Goal: Transaction & Acquisition: Purchase product/service

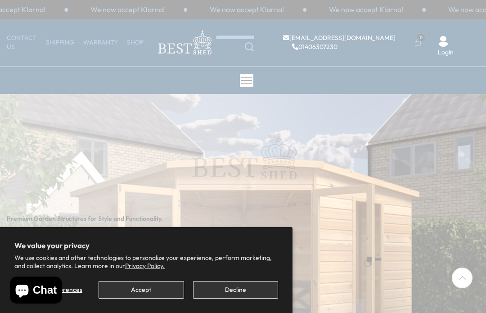
click at [240, 283] on button "Decline" at bounding box center [235, 290] width 85 height 18
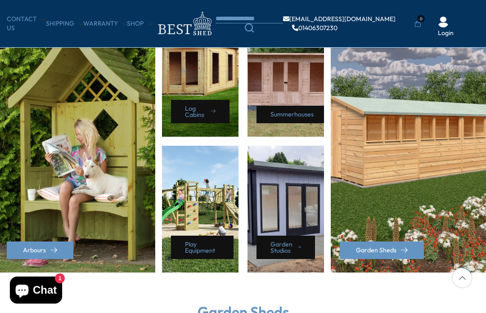
scroll to position [430, 0]
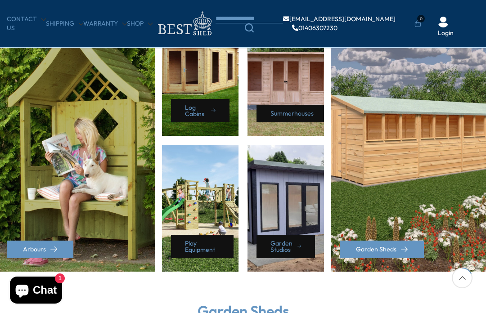
click at [287, 205] on div "Garden Studios" at bounding box center [285, 208] width 76 height 127
click at [296, 179] on div "Garden Studios" at bounding box center [285, 208] width 76 height 127
click at [295, 235] on link "Garden Studios" at bounding box center [285, 246] width 58 height 23
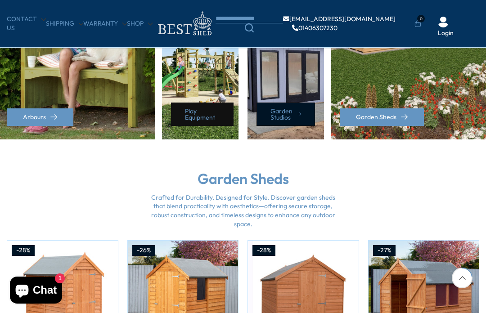
scroll to position [566, 0]
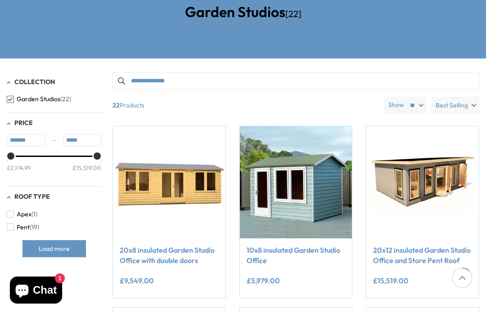
scroll to position [135, 0]
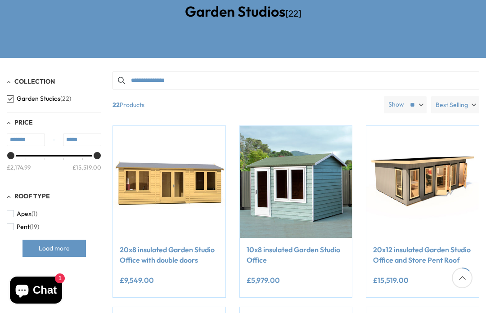
click at [13, 225] on span "button" at bounding box center [10, 226] width 7 height 7
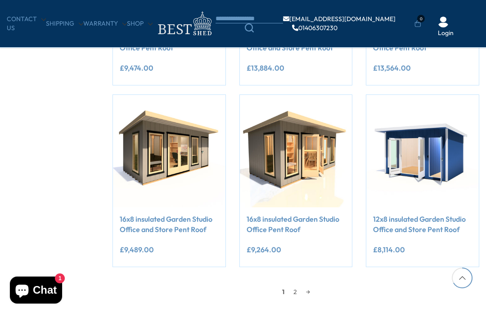
scroll to position [663, 0]
click at [298, 287] on link "2" at bounding box center [295, 291] width 13 height 13
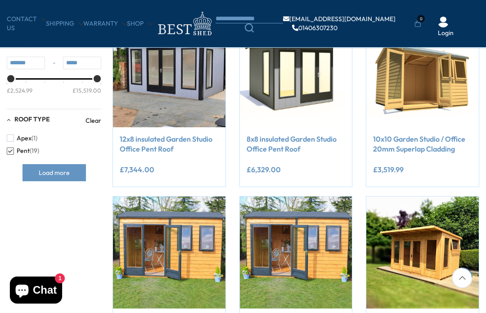
scroll to position [197, 0]
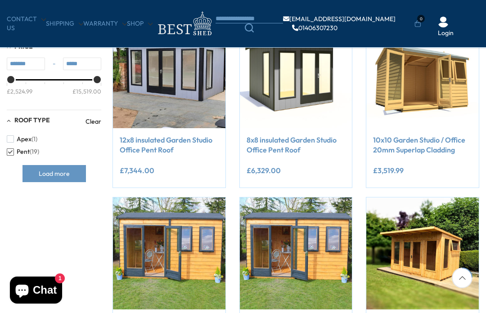
click at [273, 143] on link "8x8 insulated Garden Studio Office Pent Roof" at bounding box center [295, 145] width 99 height 20
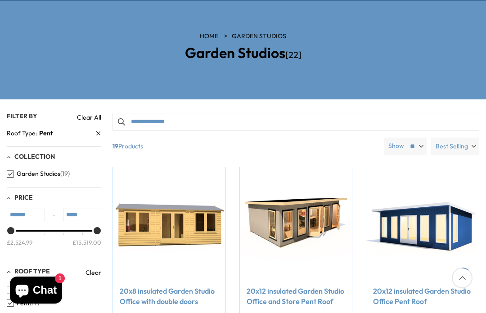
scroll to position [694, 0]
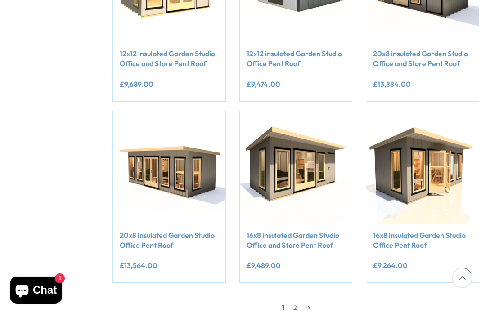
scroll to position [166, 0]
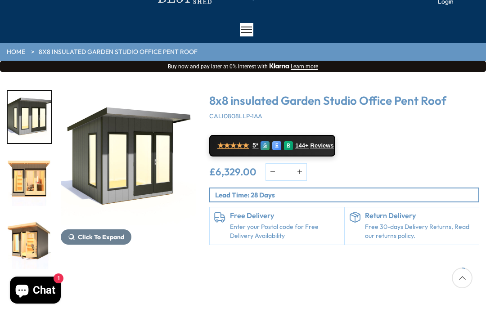
scroll to position [52, 0]
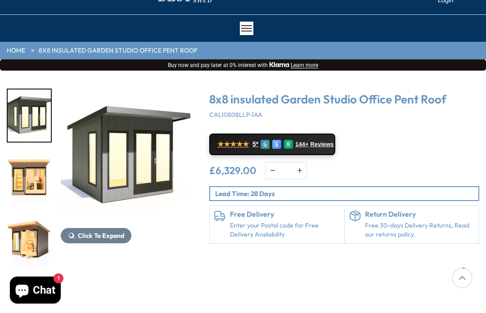
click at [27, 215] on img "3 / 8" at bounding box center [29, 241] width 43 height 52
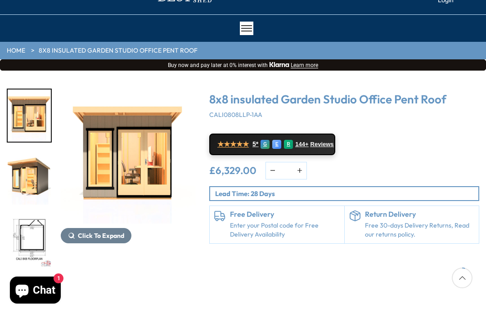
click at [33, 239] on div at bounding box center [34, 179] width 54 height 180
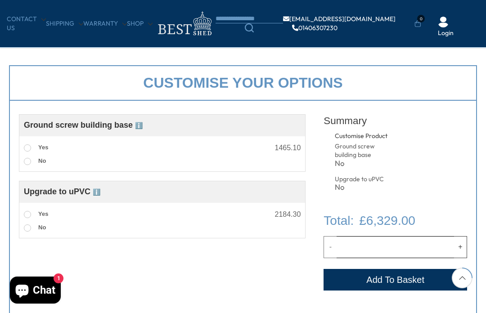
scroll to position [267, 0]
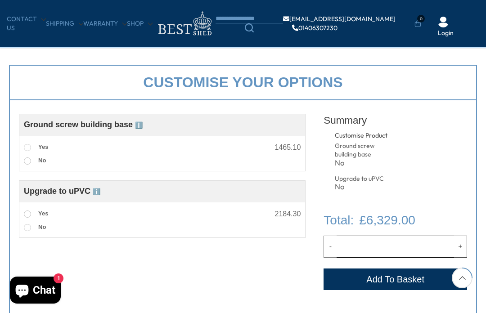
click at [28, 210] on label "Yes" at bounding box center [36, 214] width 24 height 12
click at [27, 148] on span at bounding box center [27, 147] width 7 height 7
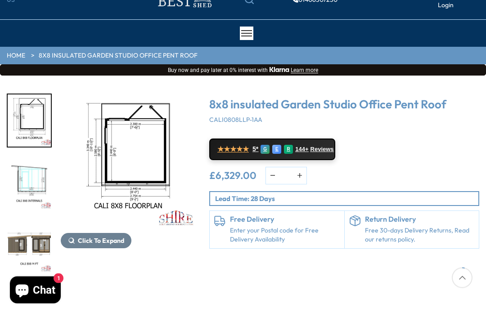
scroll to position [49, 0]
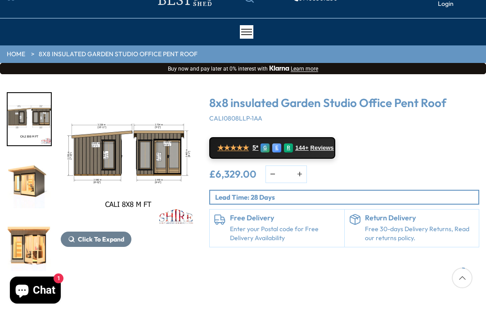
click at [30, 244] on div at bounding box center [34, 182] width 54 height 180
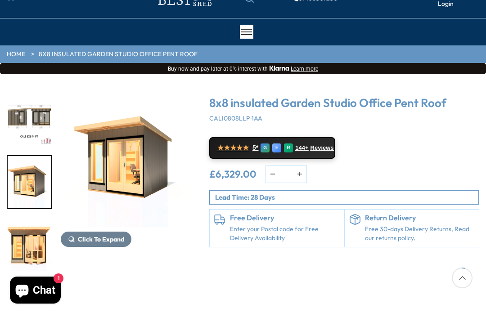
click at [28, 191] on img "7 / 8" at bounding box center [29, 182] width 43 height 52
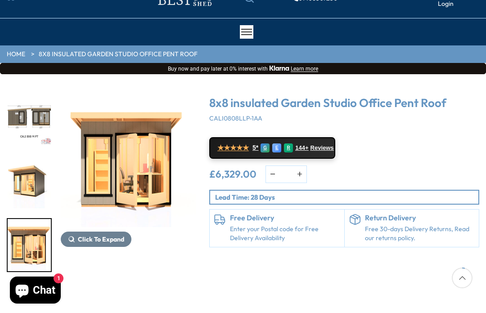
click at [33, 249] on img "8 / 8" at bounding box center [29, 245] width 43 height 52
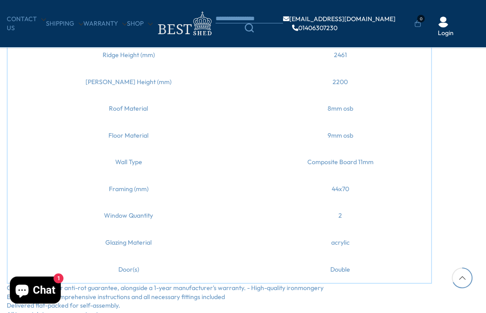
scroll to position [718, 0]
